Goal: Information Seeking & Learning: Understand process/instructions

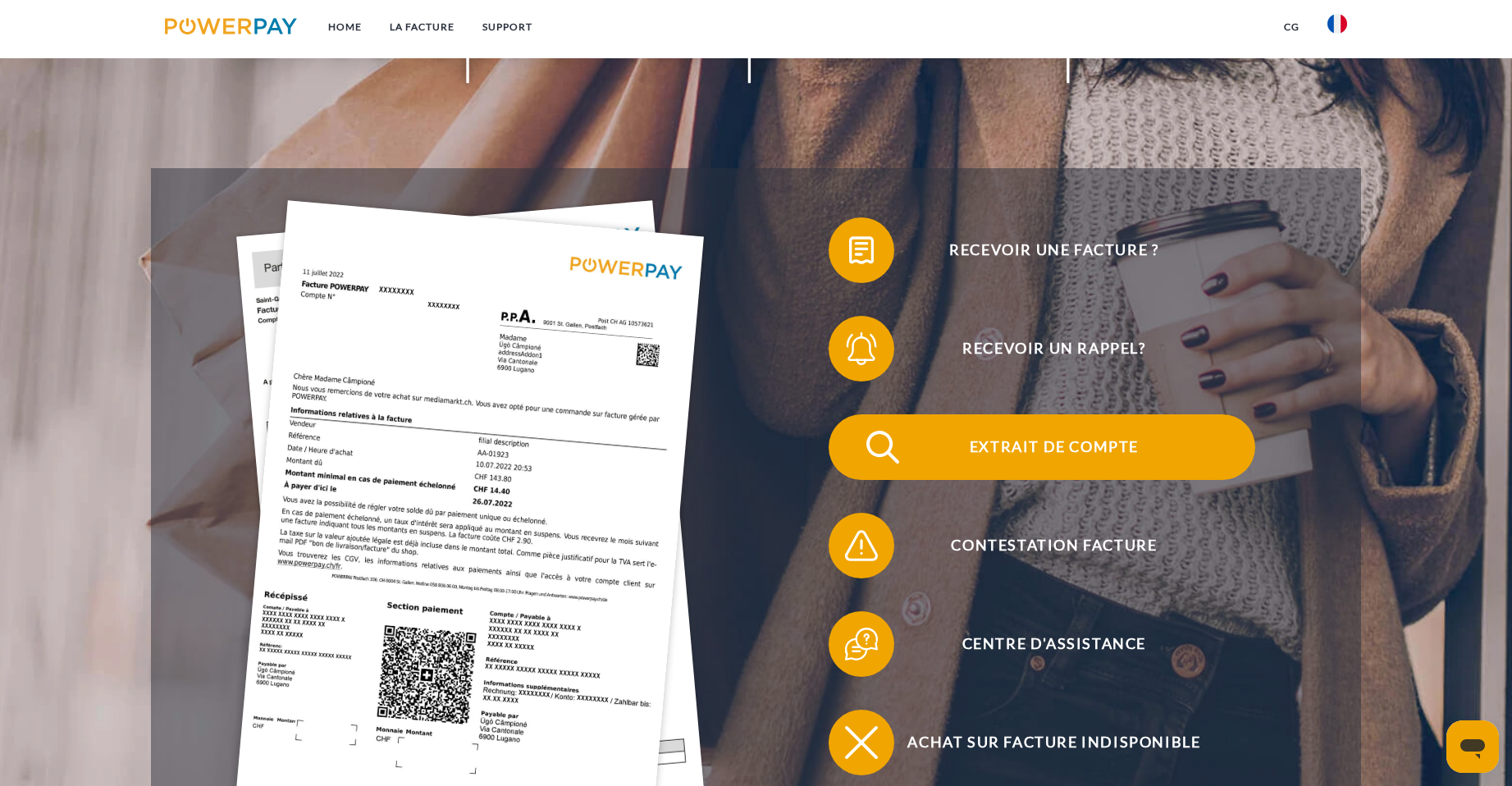
scroll to position [328, 0]
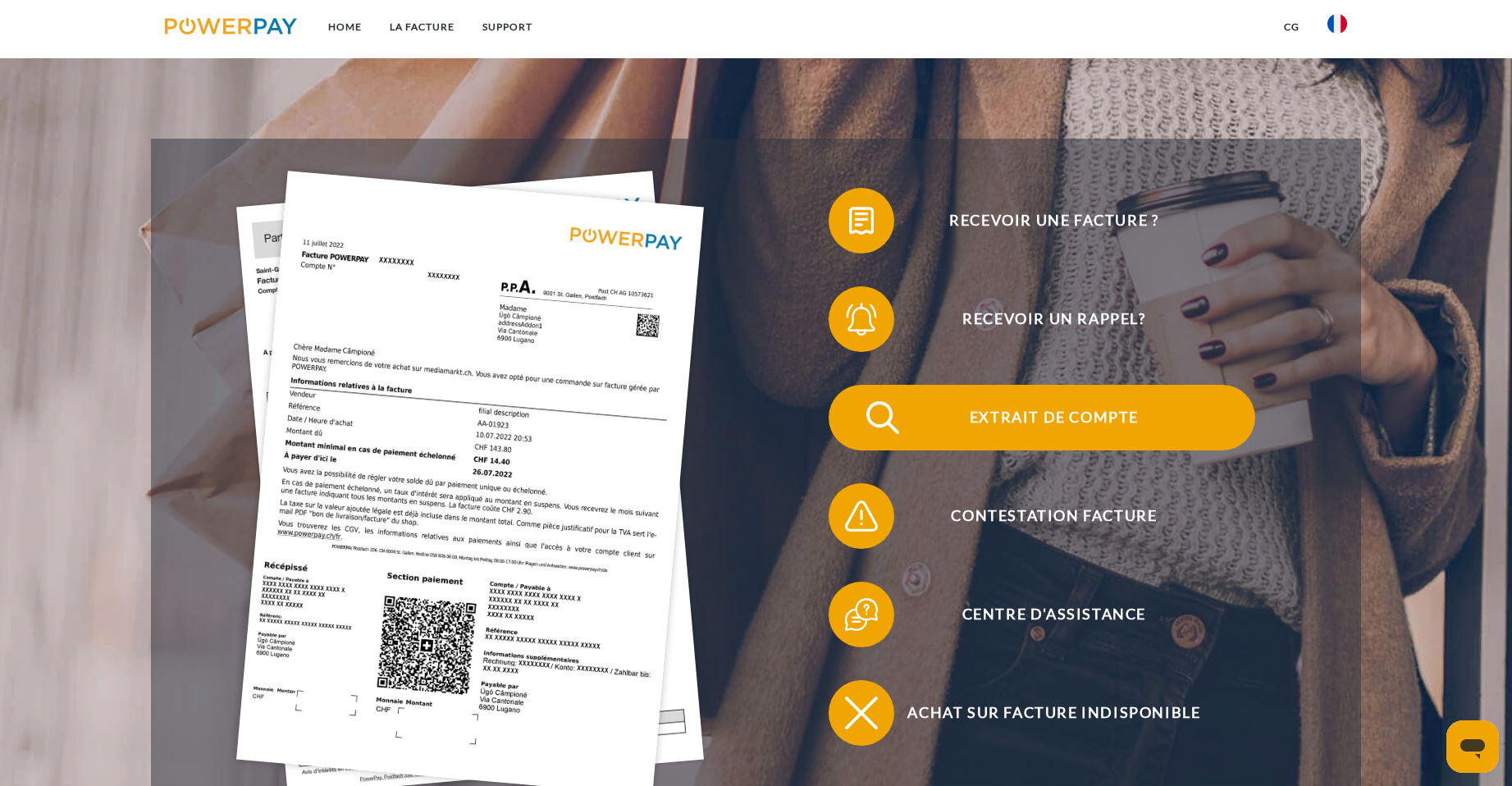
click at [1068, 422] on span "Extrait de compte" at bounding box center [1054, 417] width 402 height 66
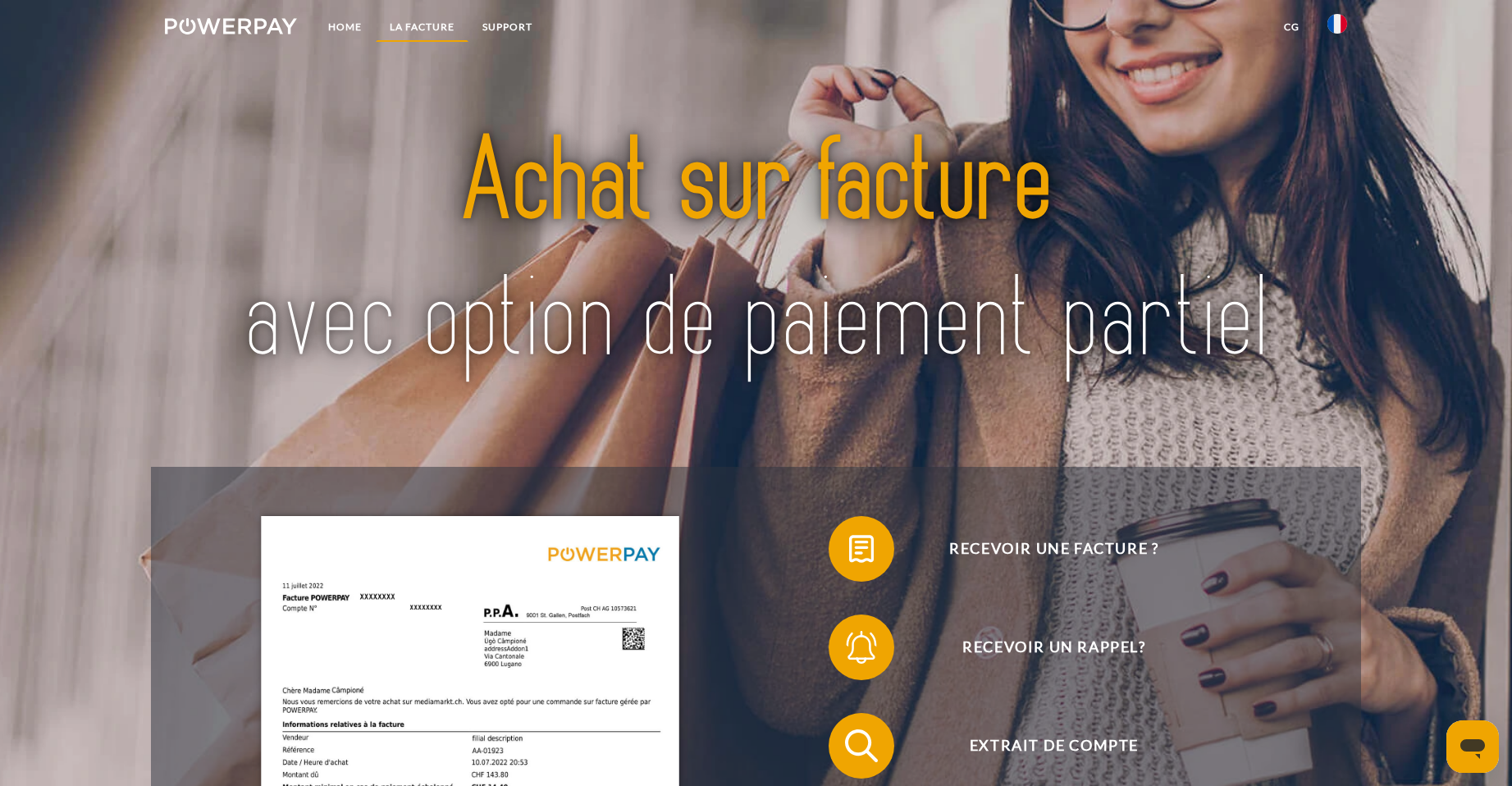
click at [423, 19] on link "LA FACTURE" at bounding box center [421, 26] width 93 height 30
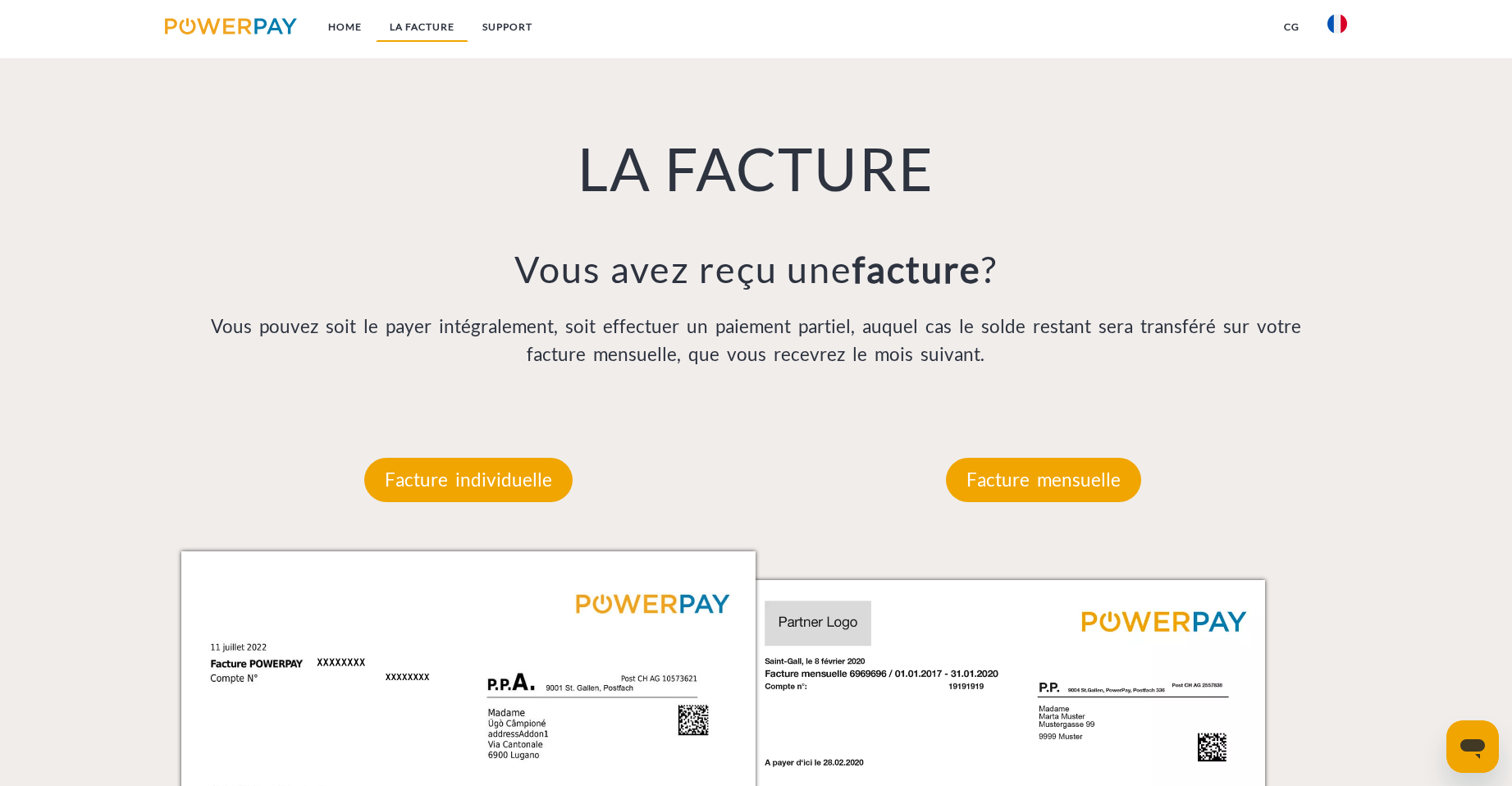
scroll to position [1248, 0]
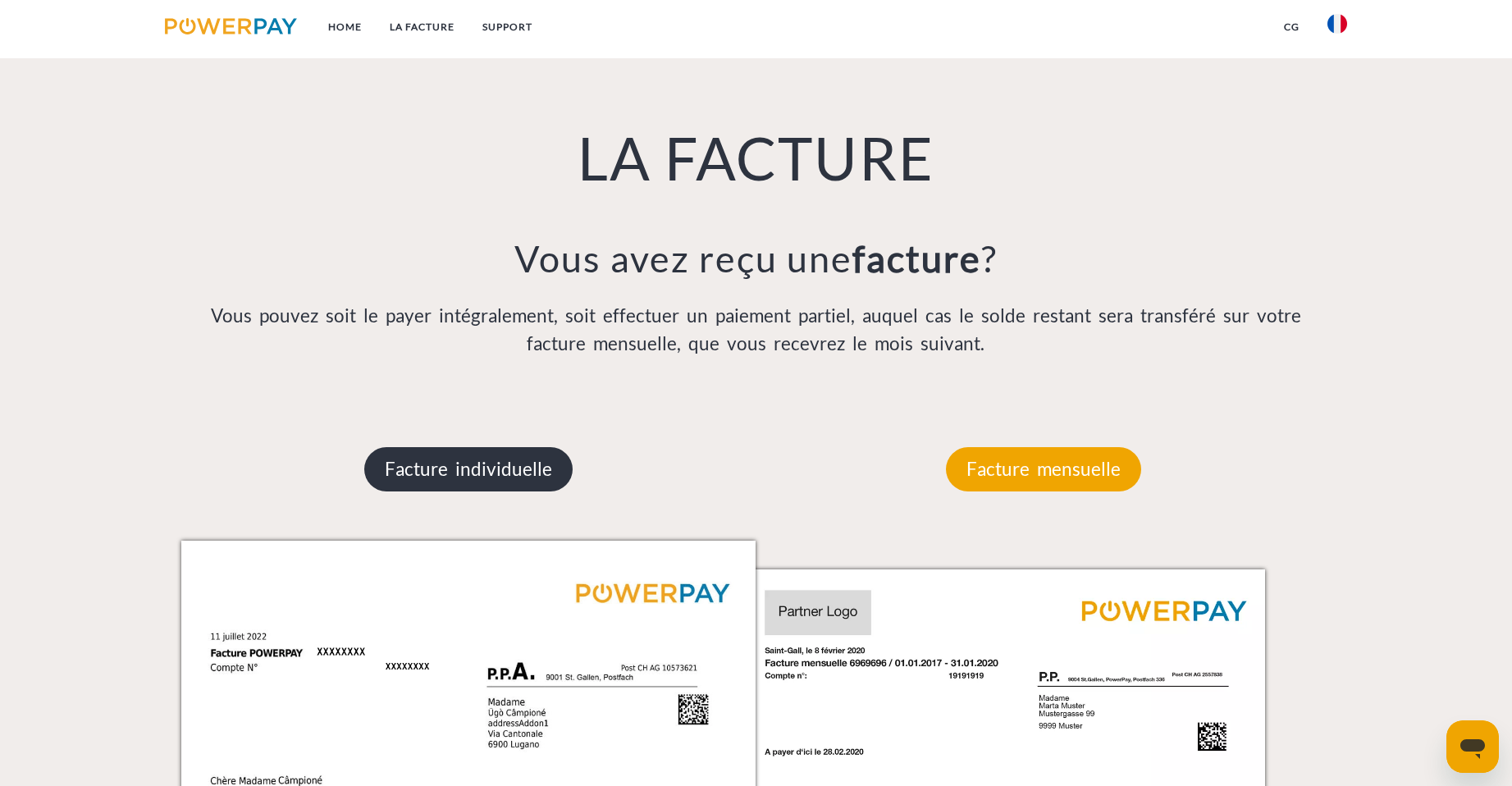
click at [484, 476] on p "Facture individuelle" at bounding box center [468, 469] width 209 height 44
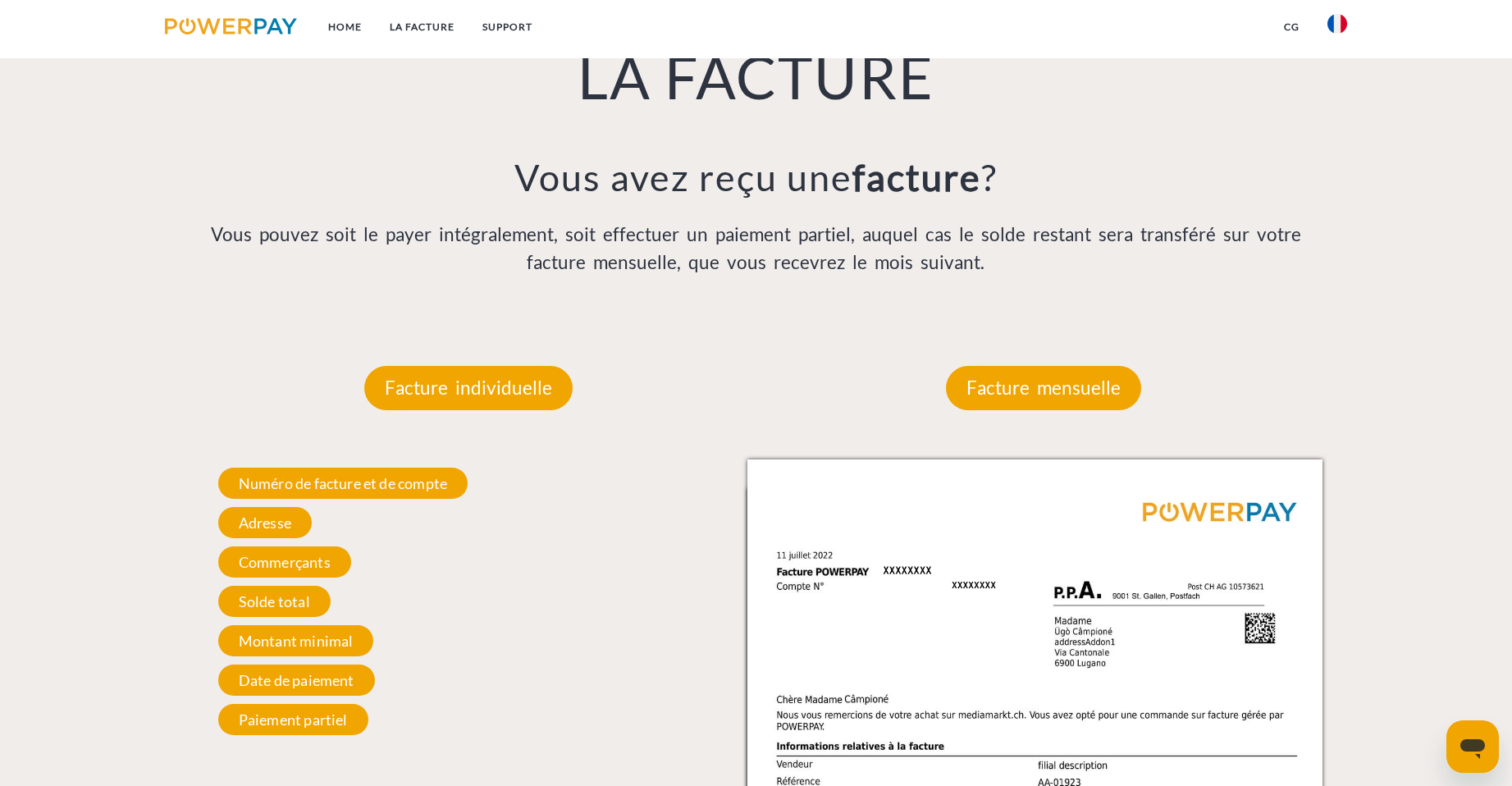
scroll to position [1329, 0]
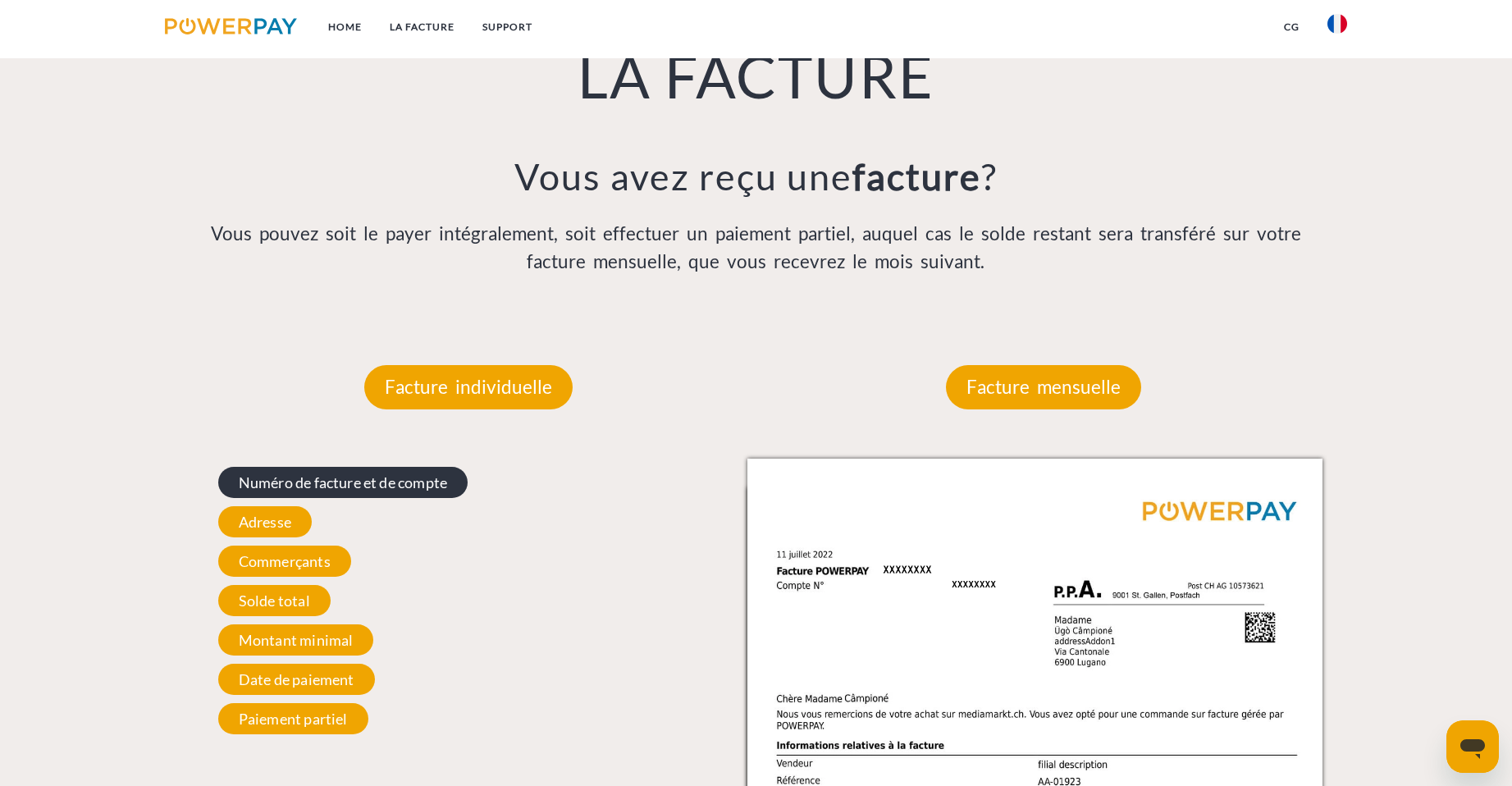
click at [388, 491] on span "Numéro de facture et de compte" at bounding box center [342, 482] width 249 height 32
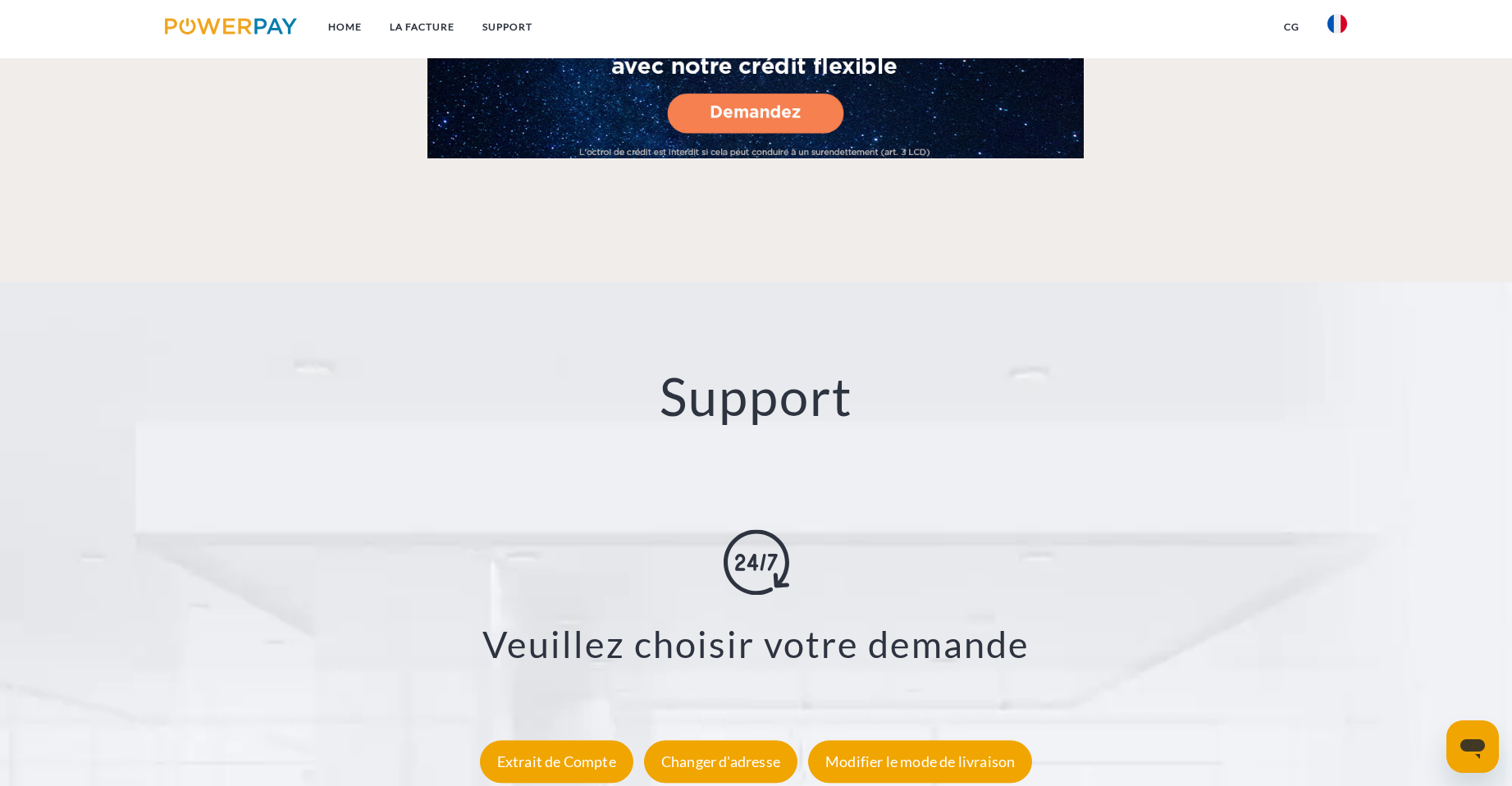
scroll to position [3135, 0]
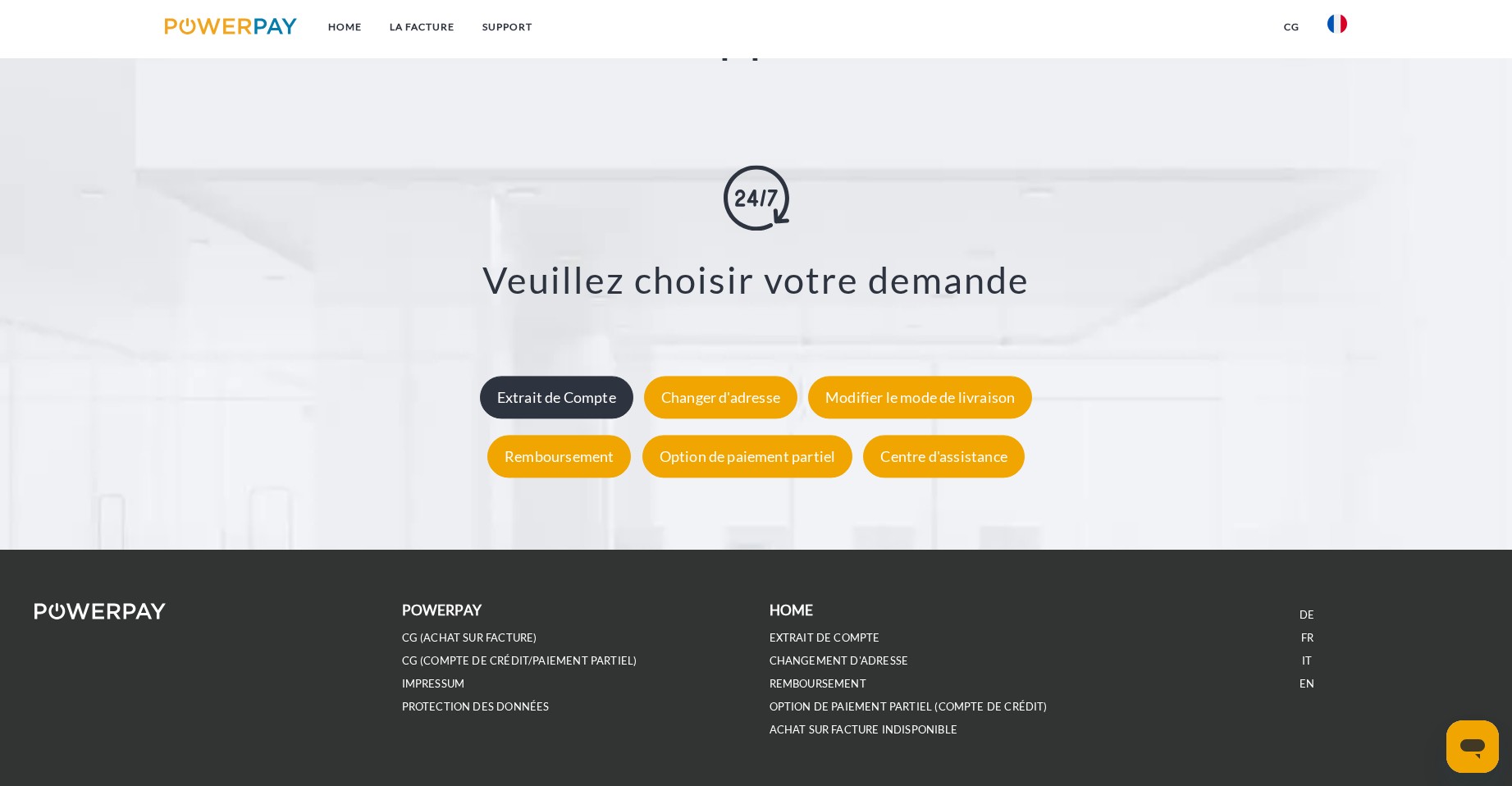
click at [590, 404] on div "Extrait de Compte" at bounding box center [557, 397] width 153 height 43
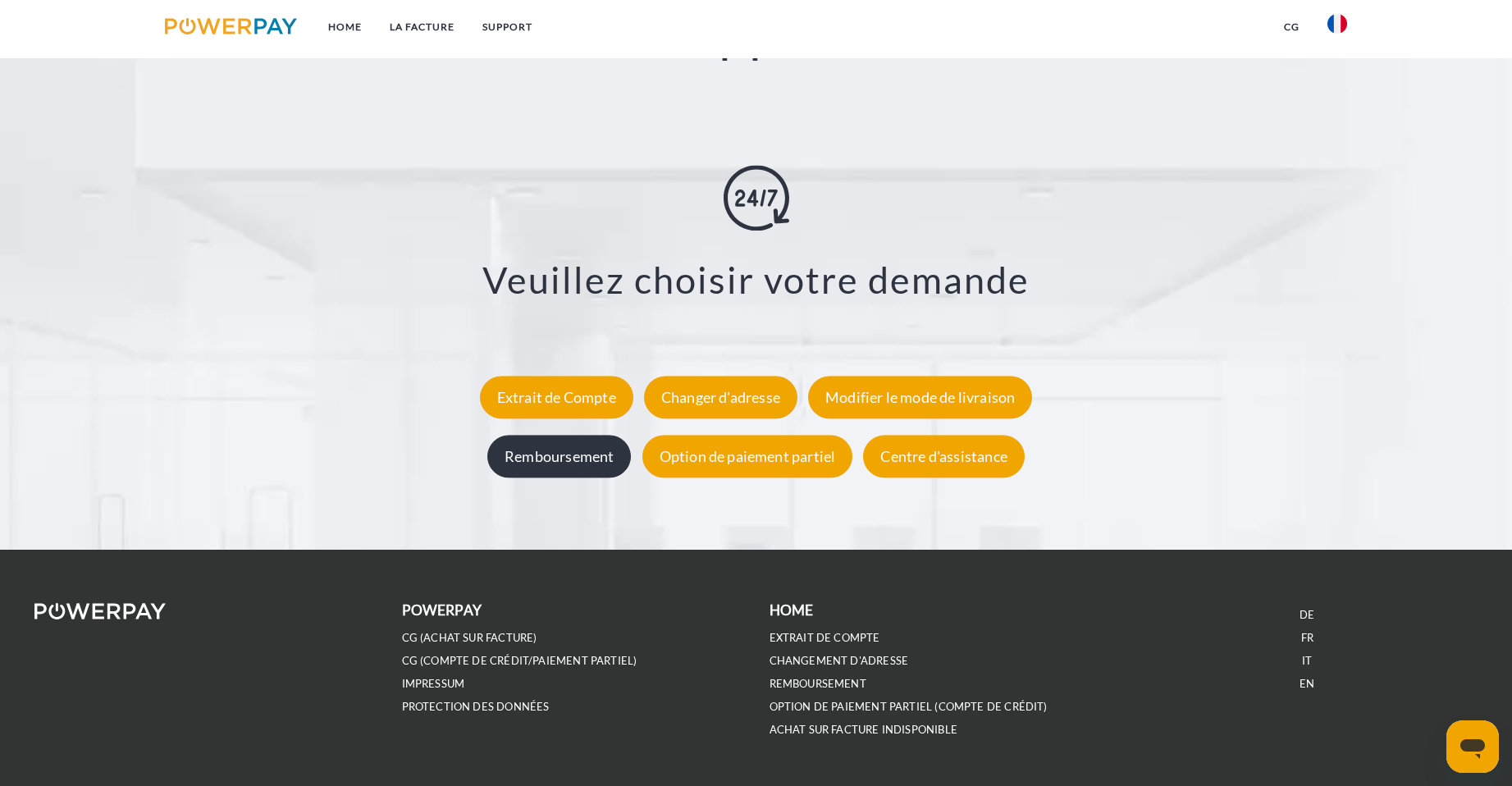
click at [587, 457] on div "Remboursement" at bounding box center [558, 456] width 144 height 43
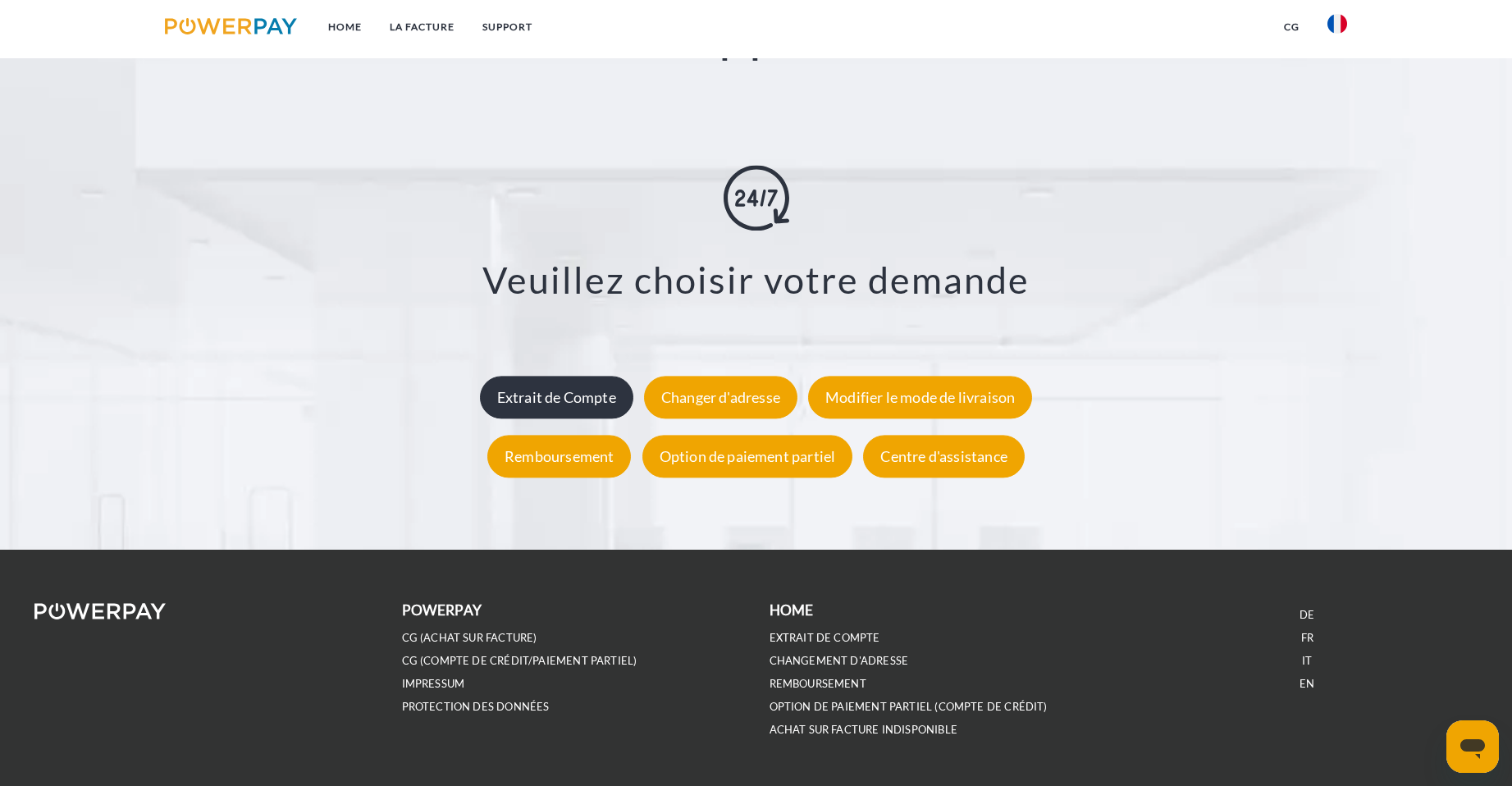
click at [583, 410] on div "Extrait de Compte" at bounding box center [557, 397] width 153 height 43
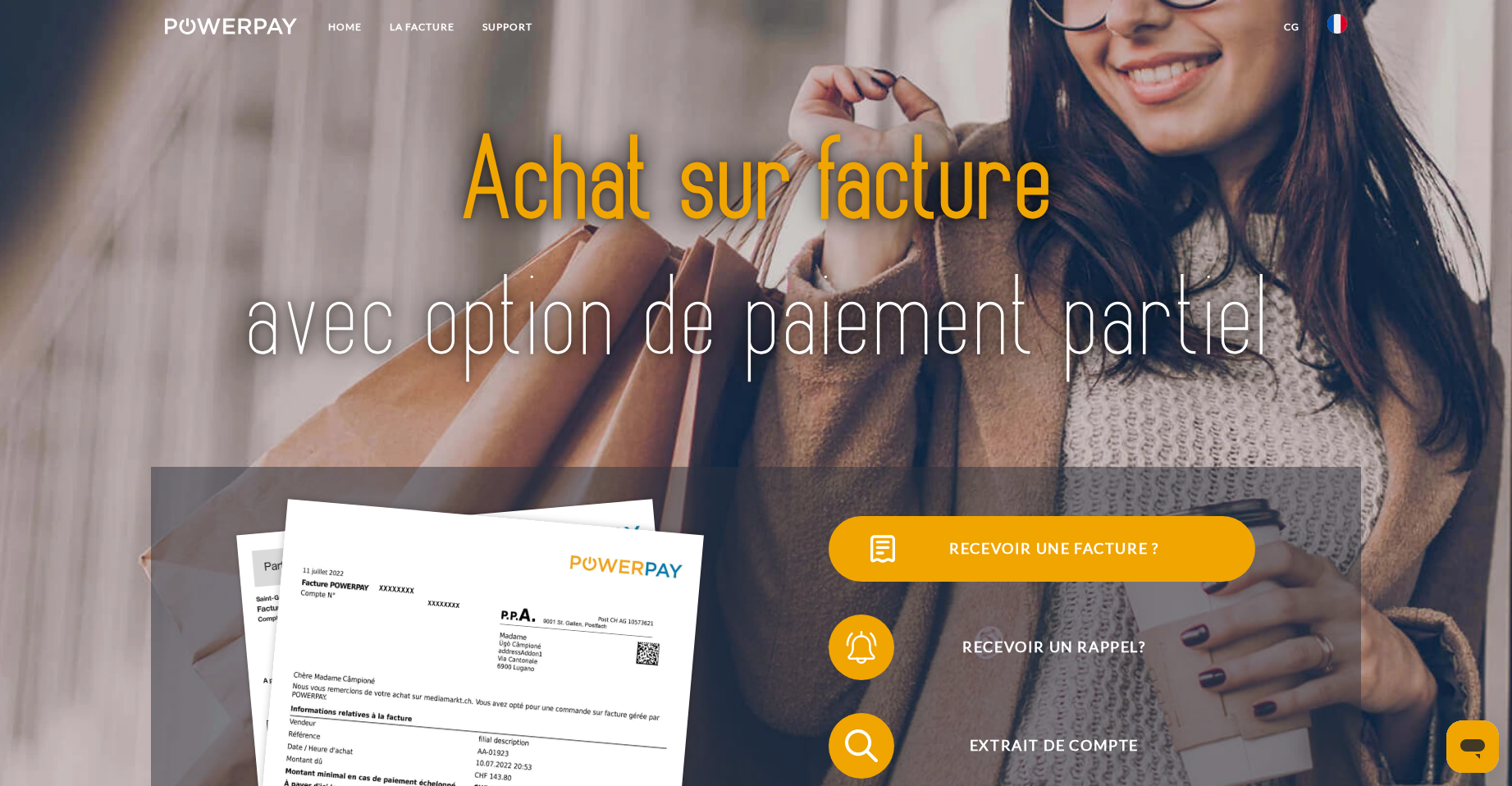
click at [1071, 543] on span "Recevoir une facture ?" at bounding box center [1054, 548] width 402 height 66
click at [1096, 555] on span "Recevoir une facture ?" at bounding box center [1054, 548] width 402 height 66
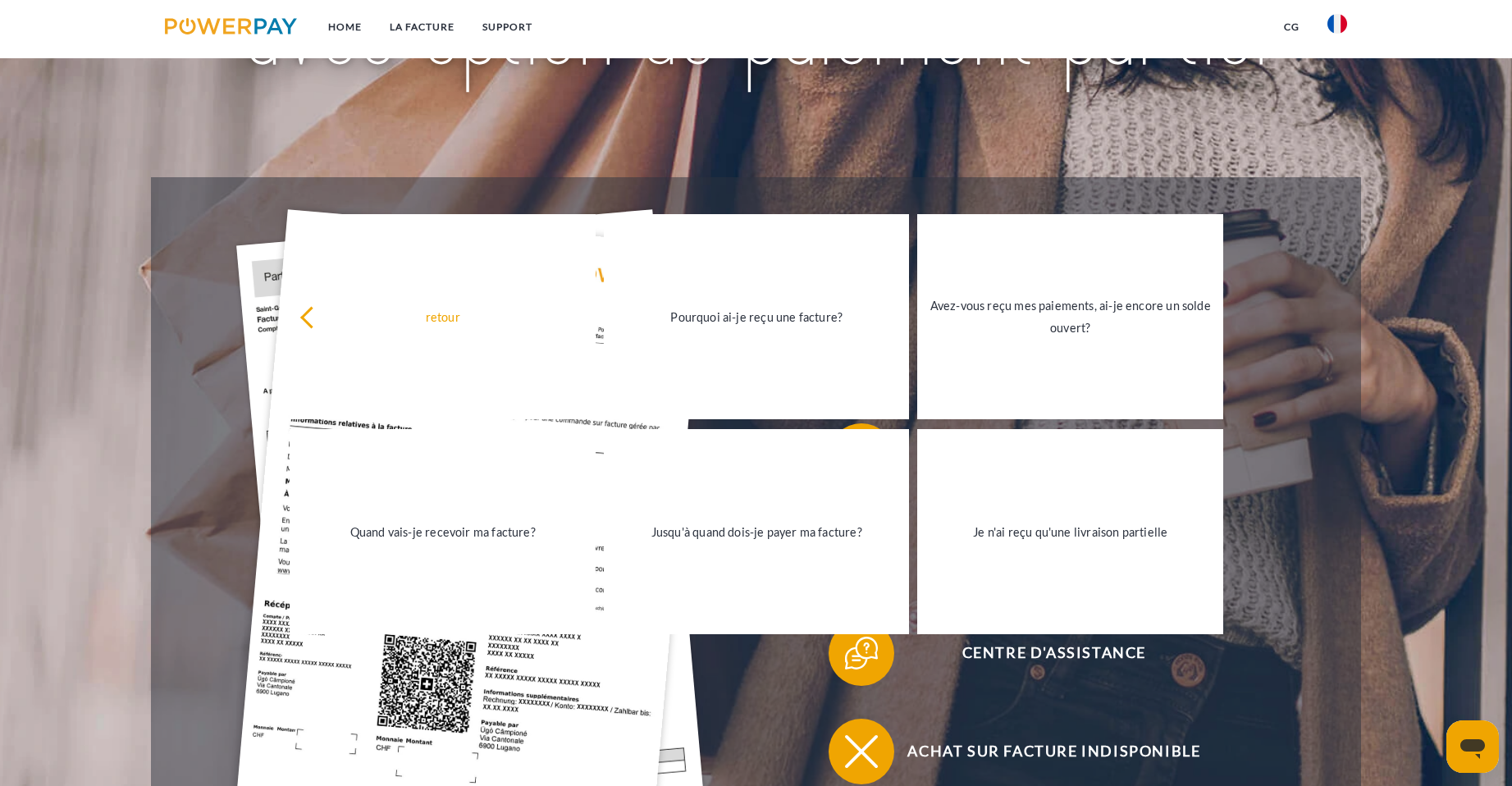
scroll to position [657, 0]
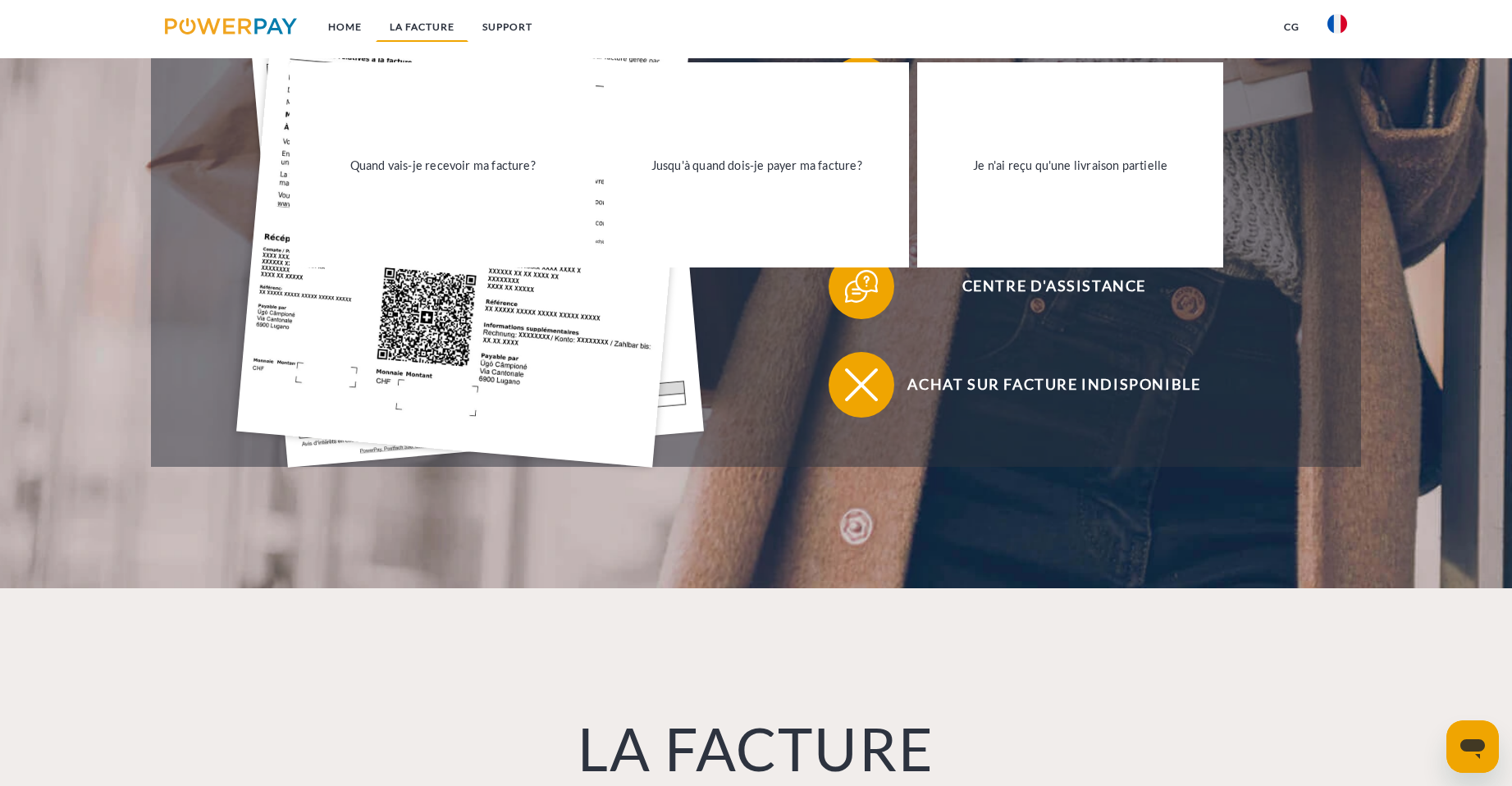
click at [442, 22] on link "LA FACTURE" at bounding box center [421, 26] width 93 height 30
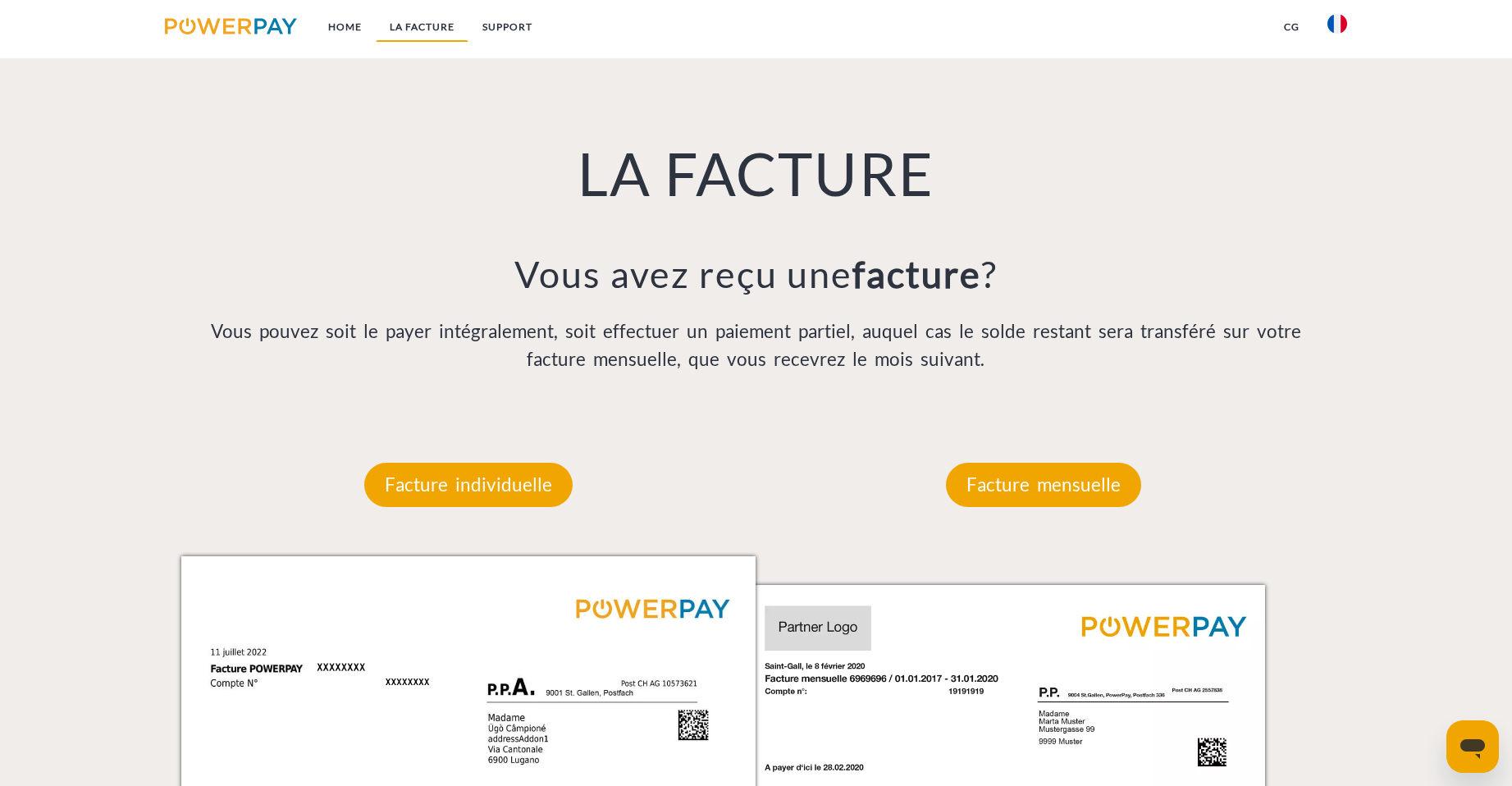
scroll to position [1248, 0]
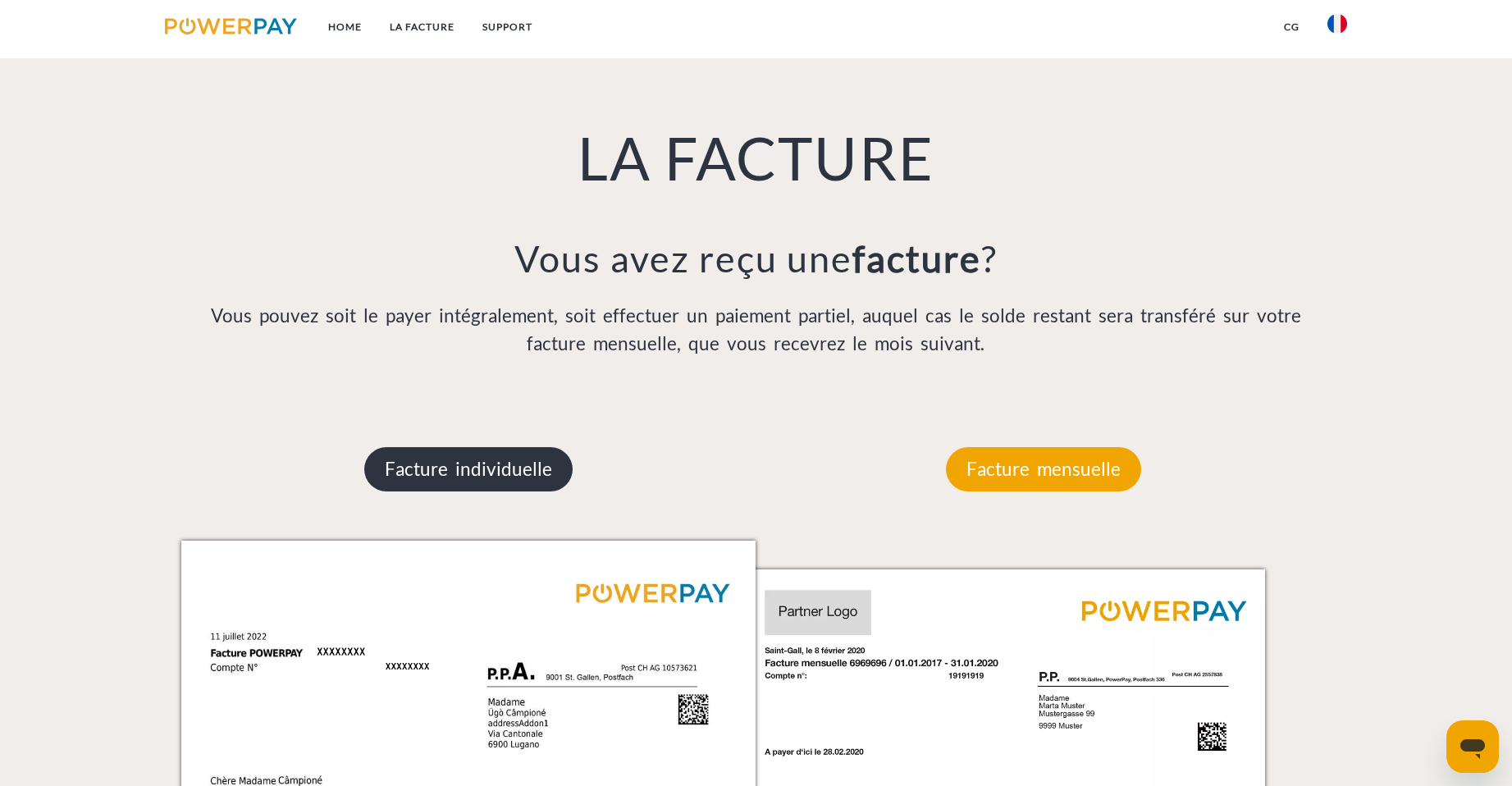
click at [492, 475] on p "Facture individuelle" at bounding box center [468, 469] width 209 height 44
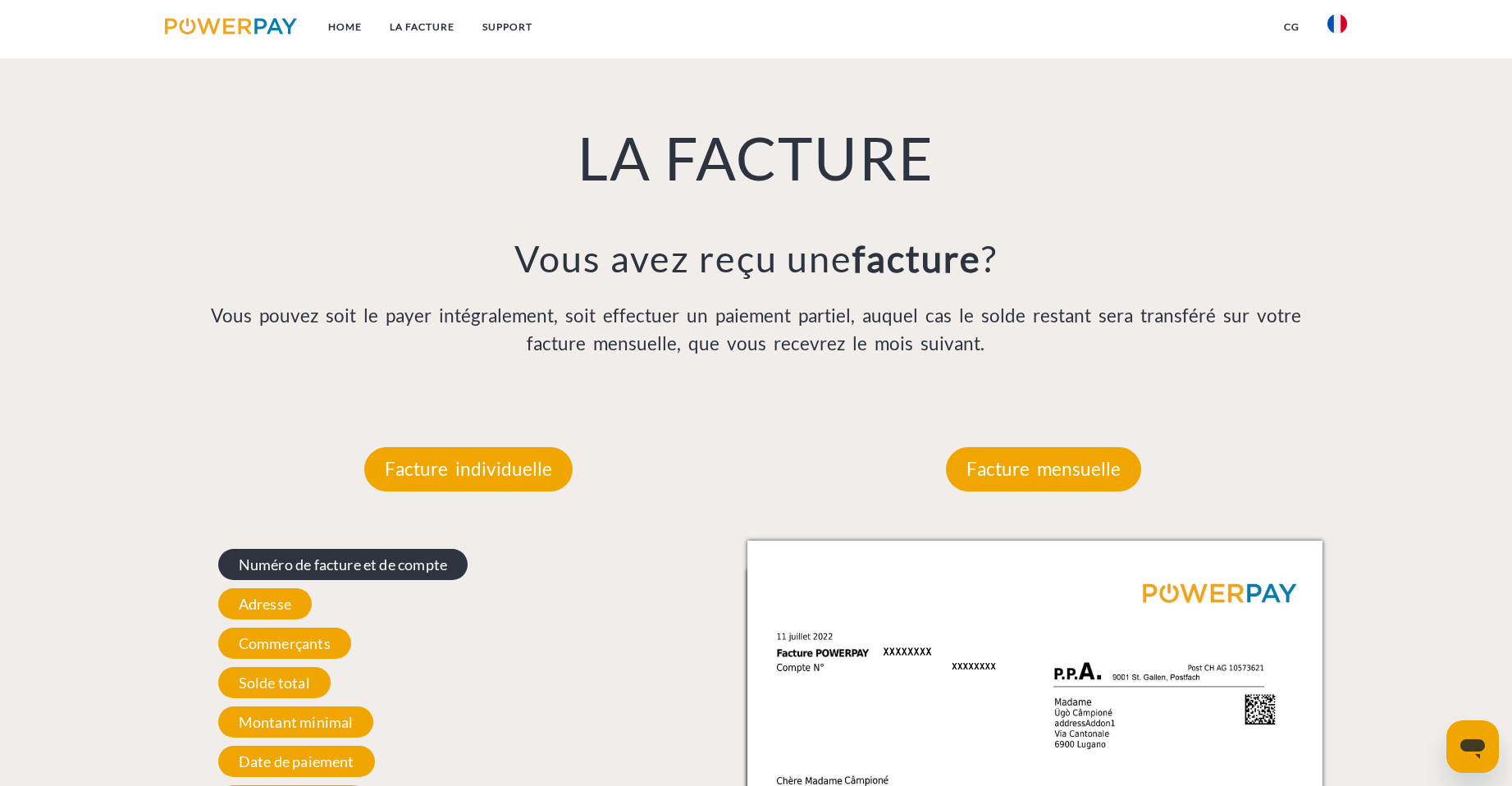
click at [370, 570] on span "Numéro de facture et de compte" at bounding box center [342, 565] width 249 height 32
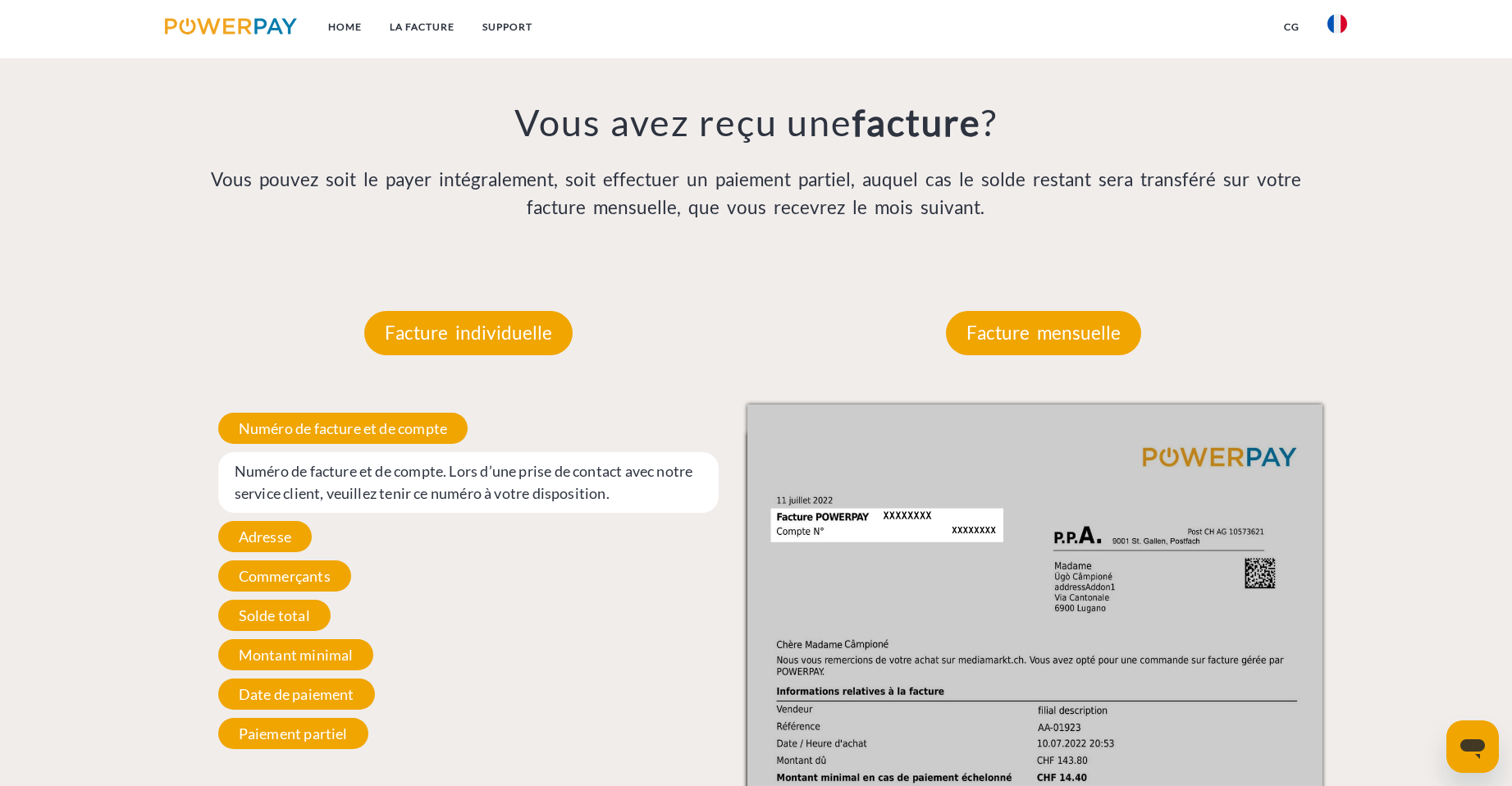
scroll to position [1411, 0]
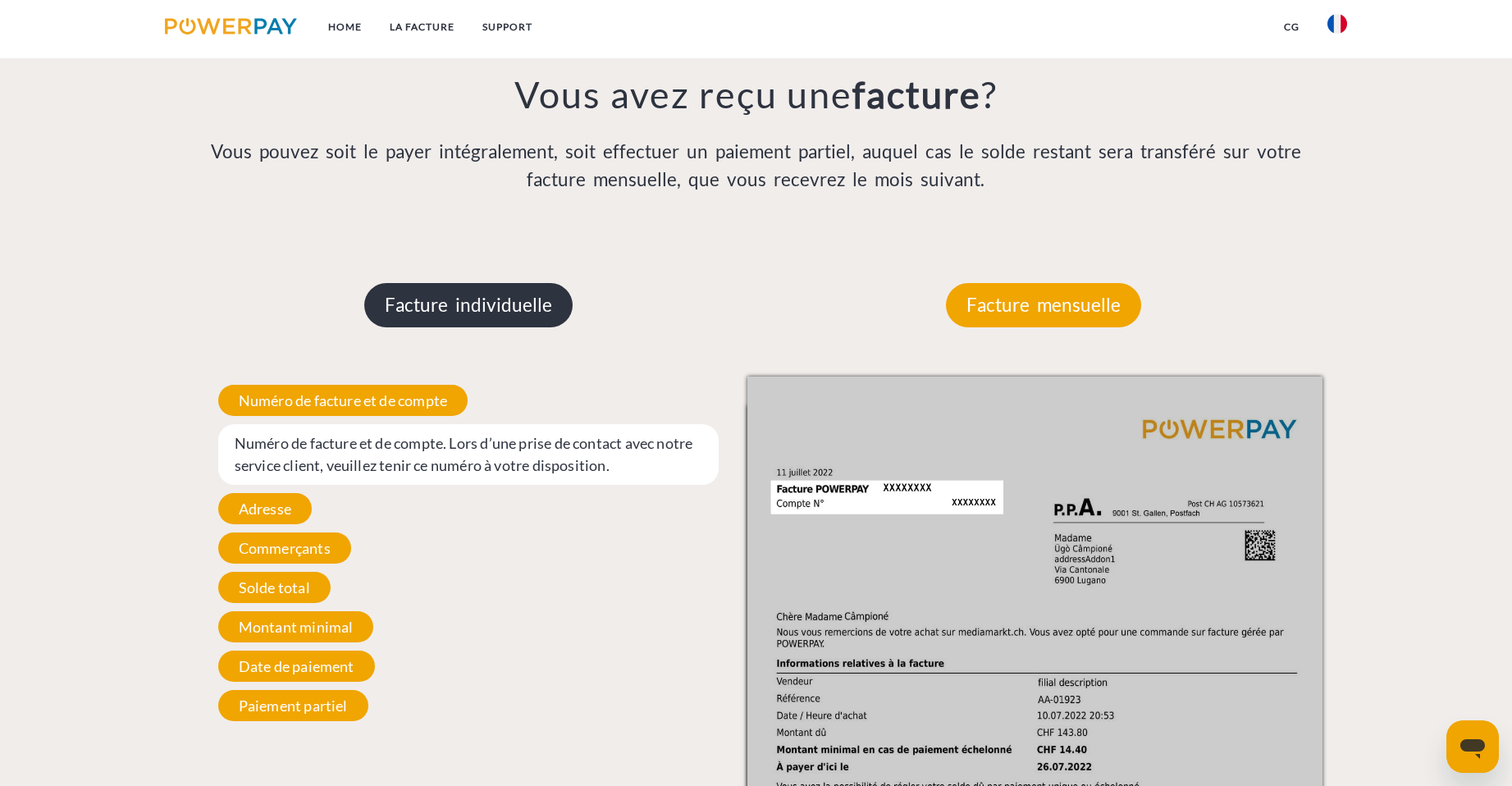
click at [492, 319] on p "Facture individuelle" at bounding box center [468, 305] width 209 height 44
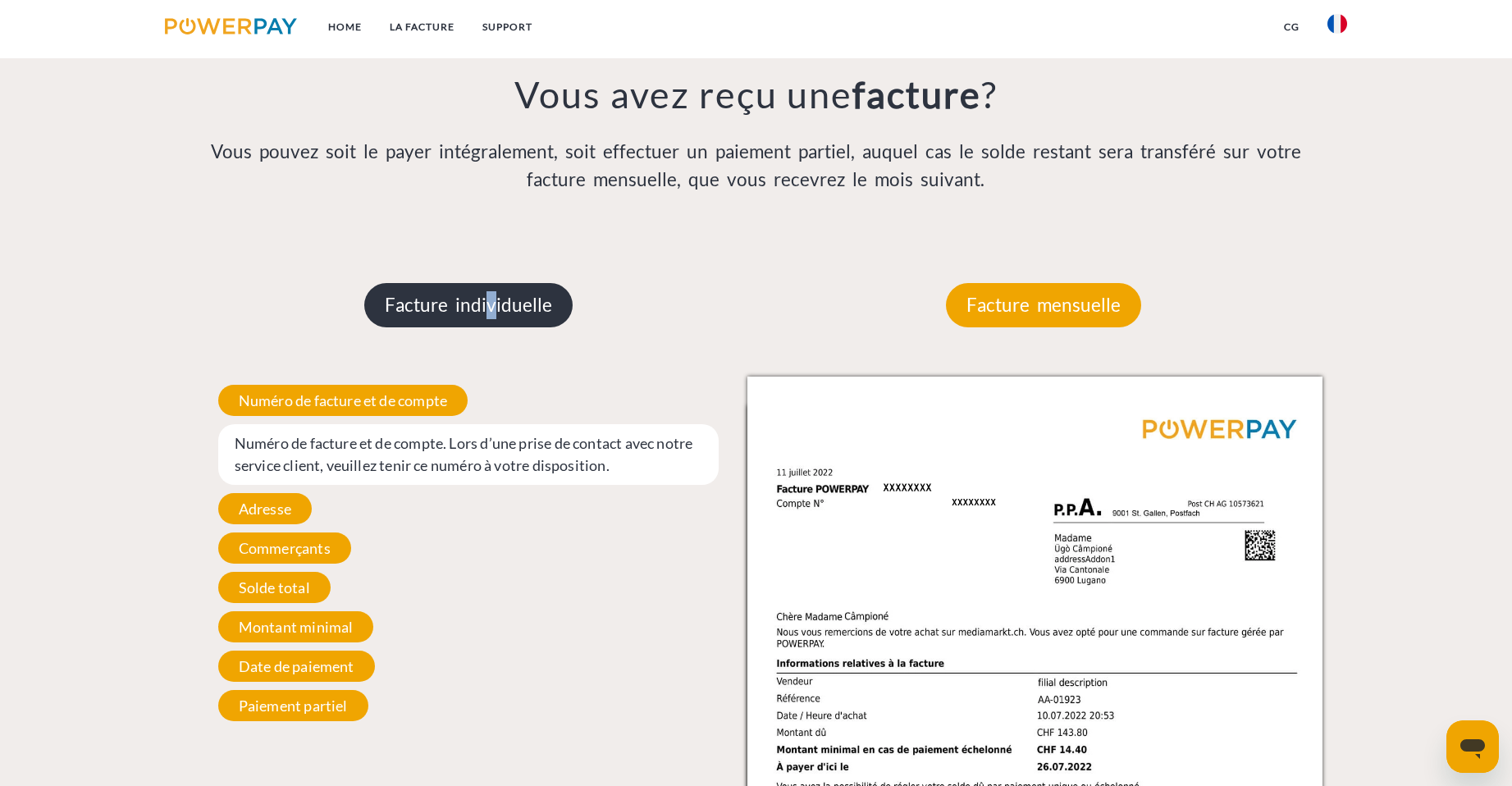
click at [484, 322] on p "Facture individuelle" at bounding box center [468, 305] width 209 height 44
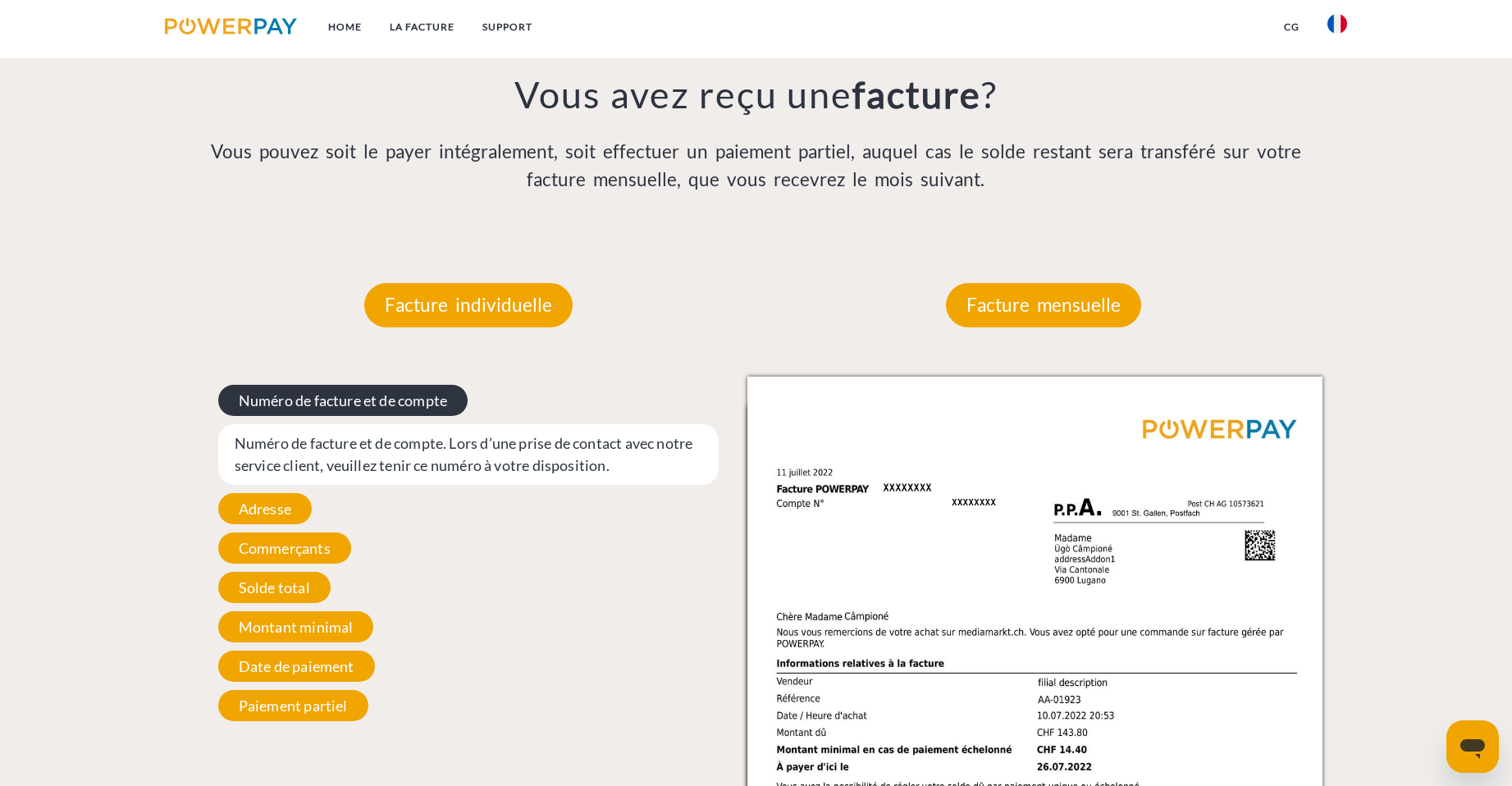
click at [376, 404] on span "Numéro de facture et de compte" at bounding box center [342, 400] width 249 height 32
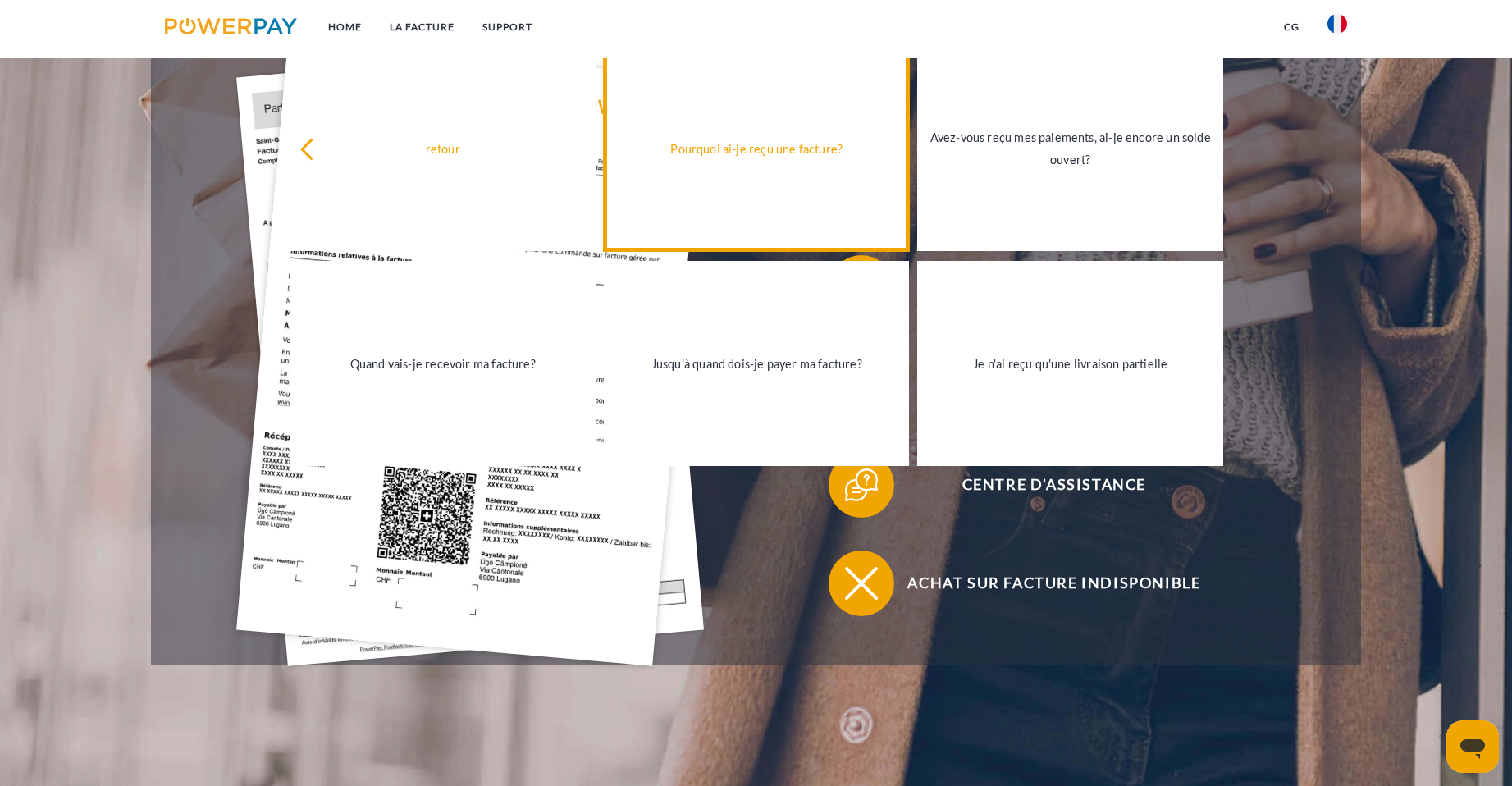
scroll to position [427, 0]
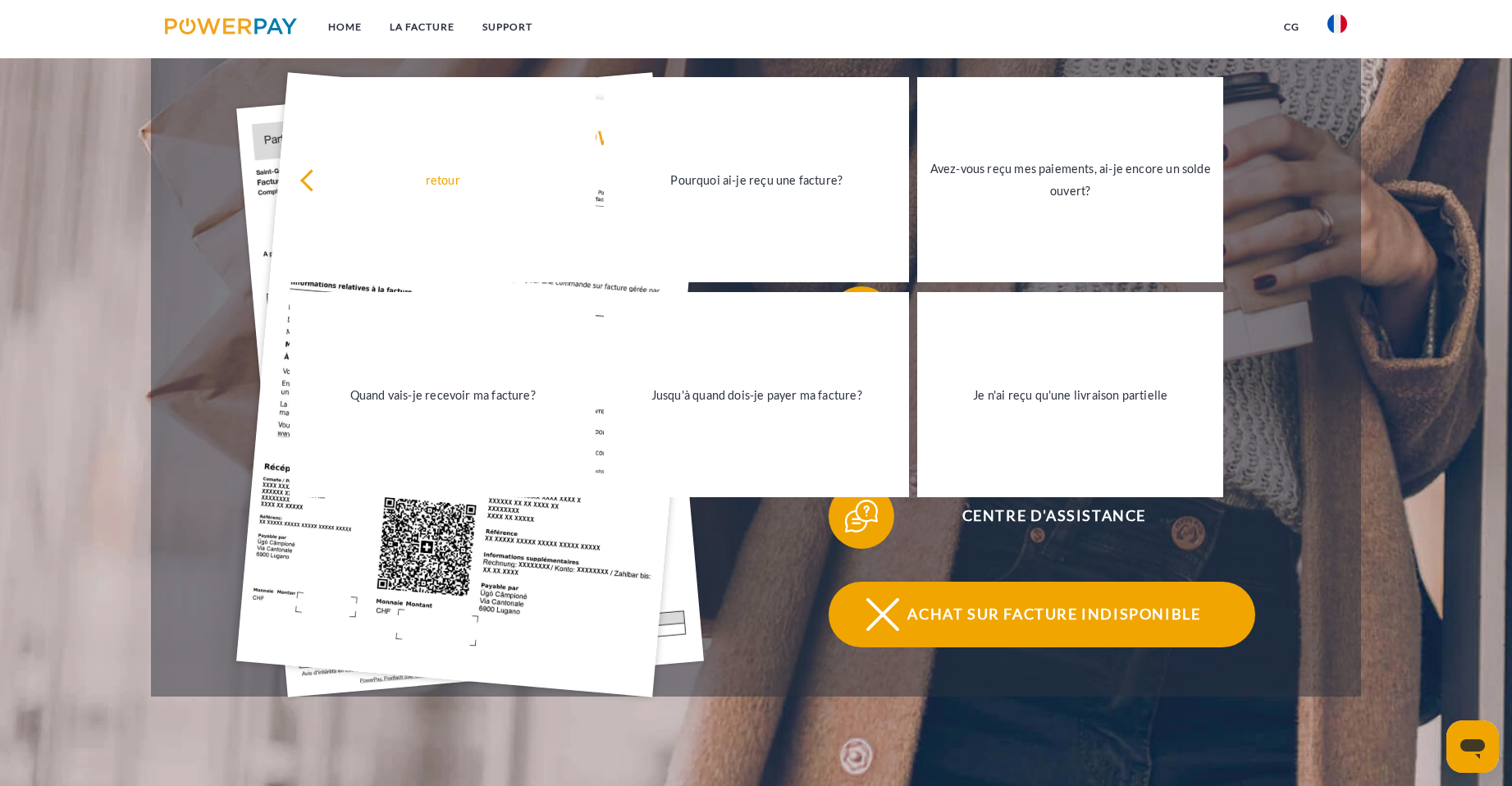
drag, startPoint x: 982, startPoint y: 614, endPoint x: 984, endPoint y: 579, distance: 35.1
click at [985, 611] on span "Achat sur facture indisponible" at bounding box center [1054, 614] width 402 height 66
